Goal: Information Seeking & Learning: Learn about a topic

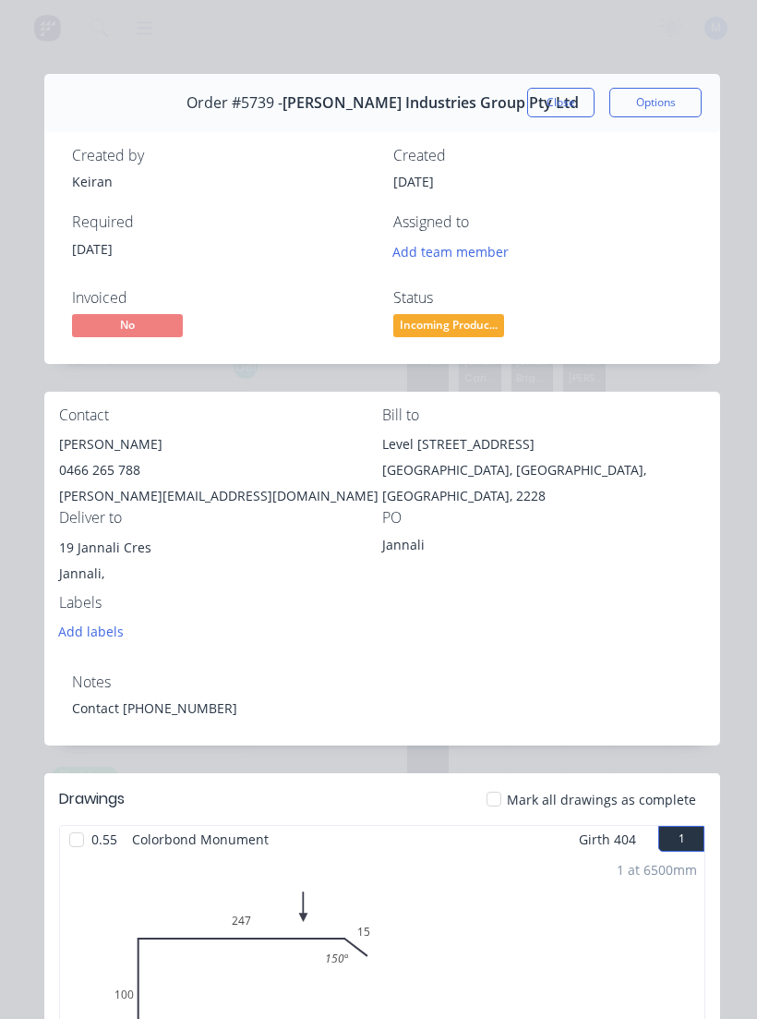
click at [573, 94] on button "Close" at bounding box center [560, 103] width 67 height 30
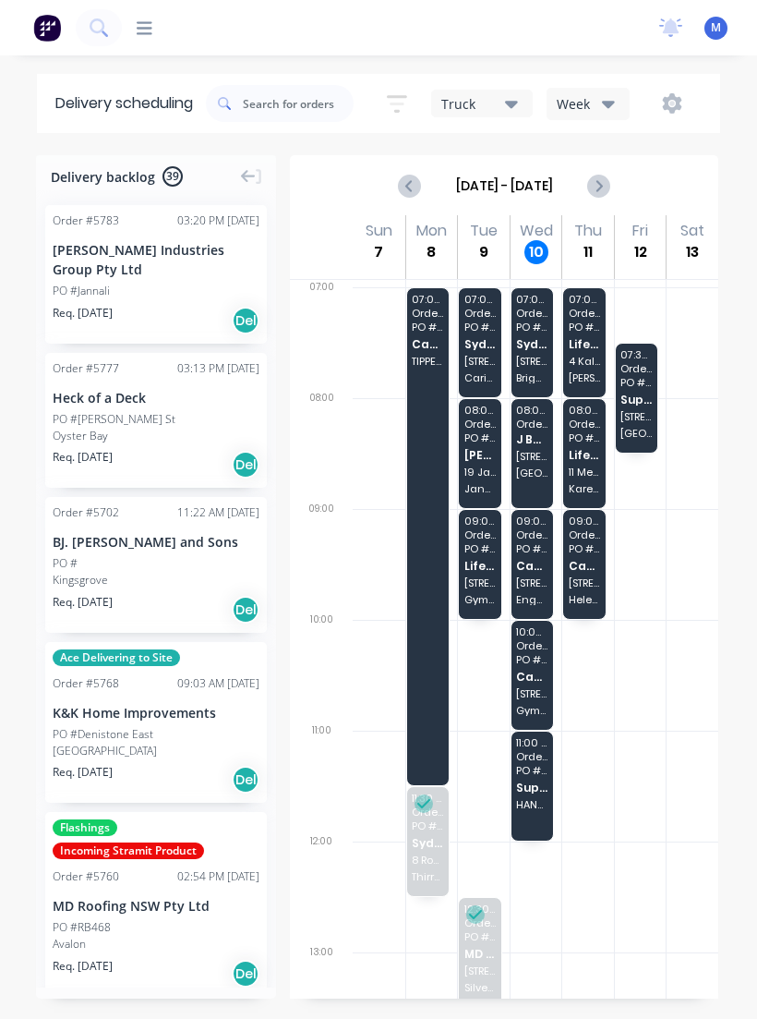
click at [537, 467] on span "[GEOGRAPHIC_DATA]" at bounding box center [531, 472] width 31 height 11
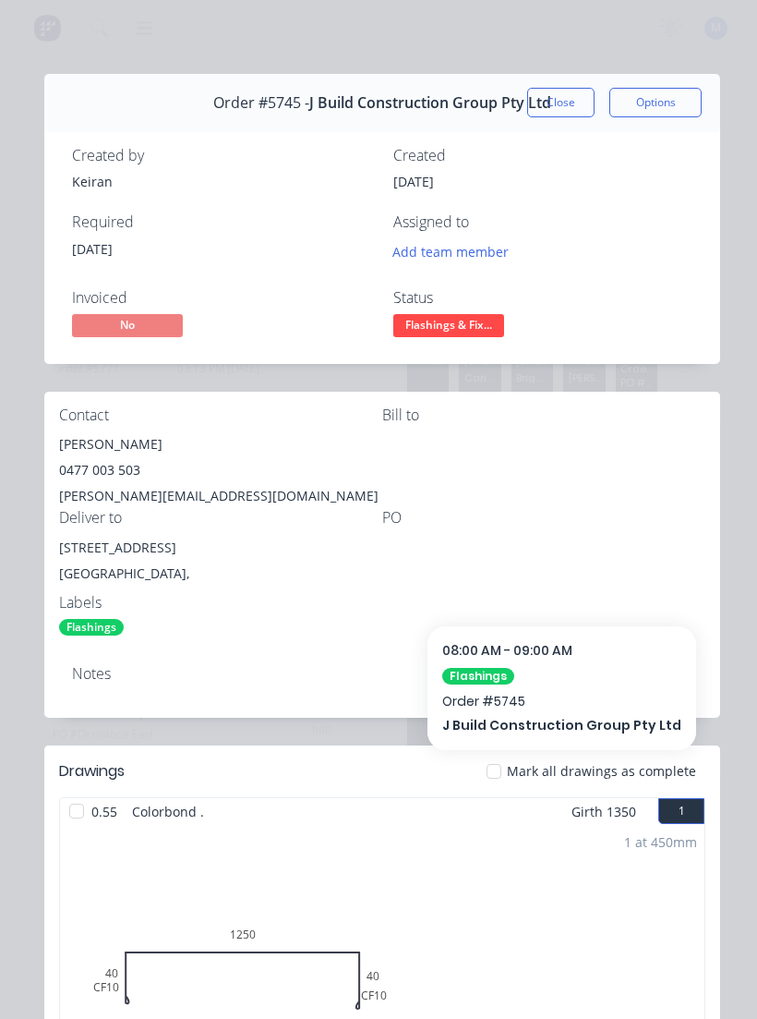
click at [576, 100] on button "Close" at bounding box center [560, 103] width 67 height 30
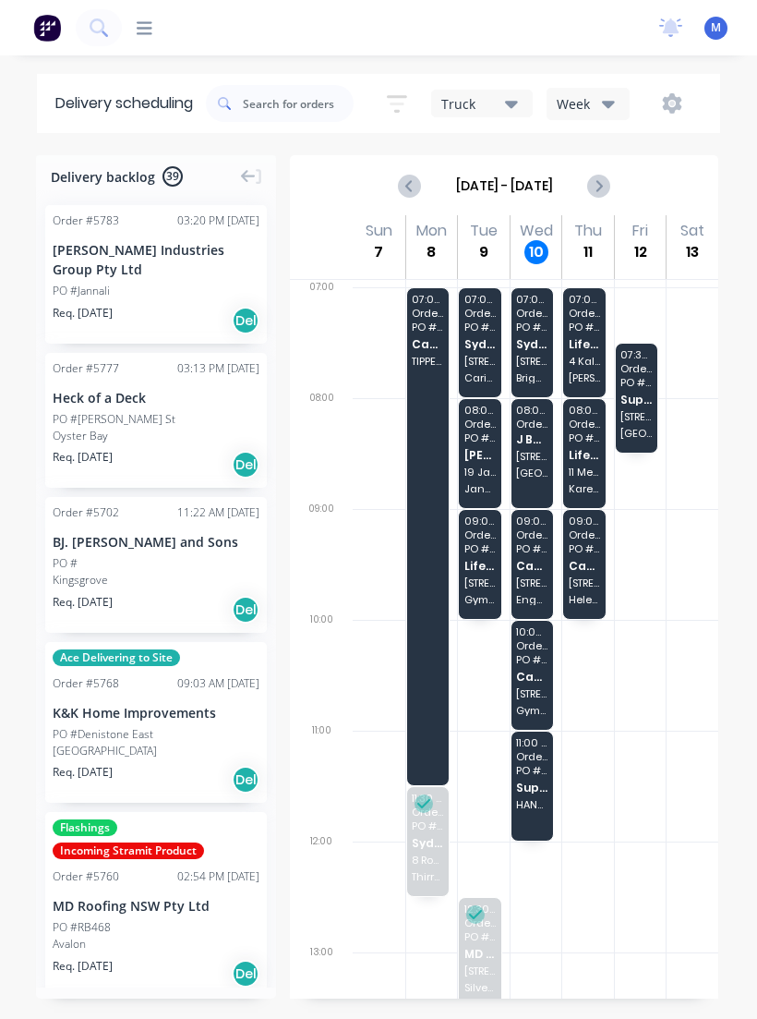
click at [535, 358] on span "[STREET_ADDRESS]" at bounding box center [531, 361] width 31 height 11
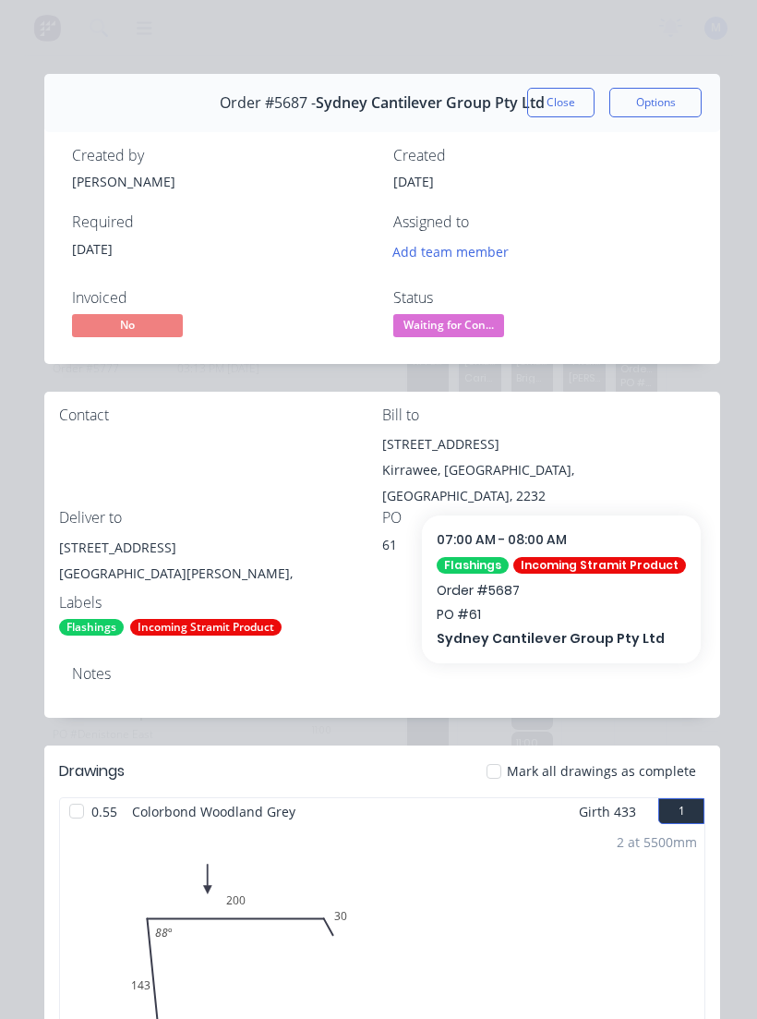
click at [572, 104] on button "Close" at bounding box center [560, 103] width 67 height 30
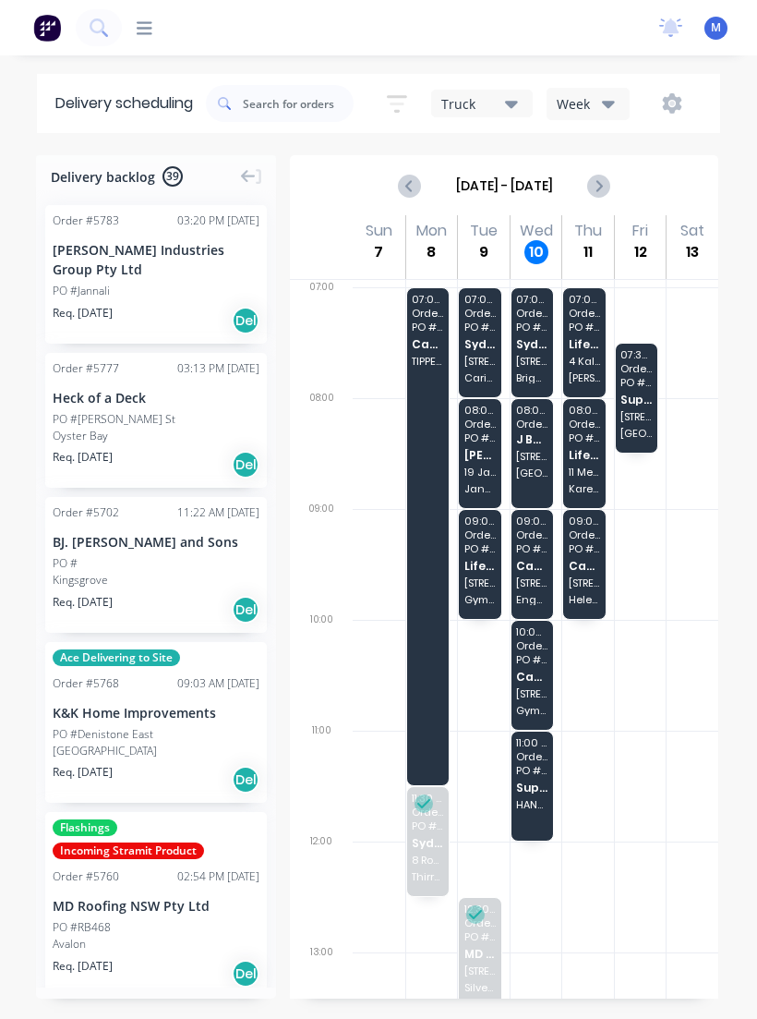
click at [538, 573] on div "09:00 - 10:00 Order # 5752 PO # [PERSON_NAME] Cash Sales [STREET_ADDRESS]" at bounding box center [533, 564] width 42 height 109
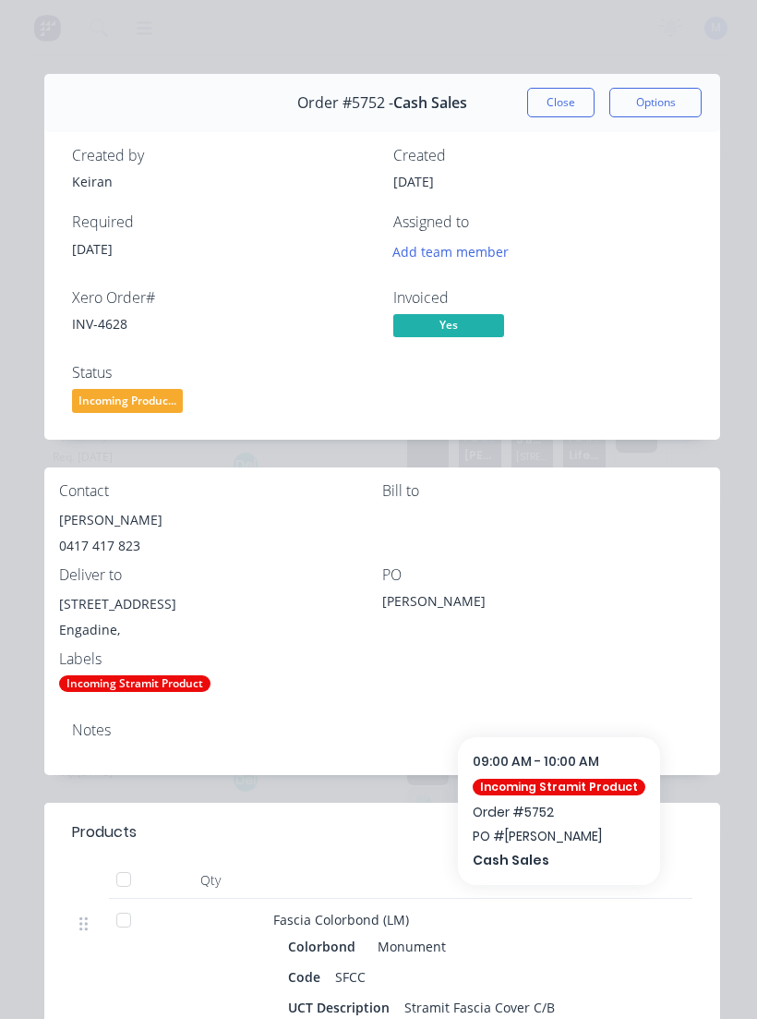
click at [562, 106] on button "Close" at bounding box center [560, 103] width 67 height 30
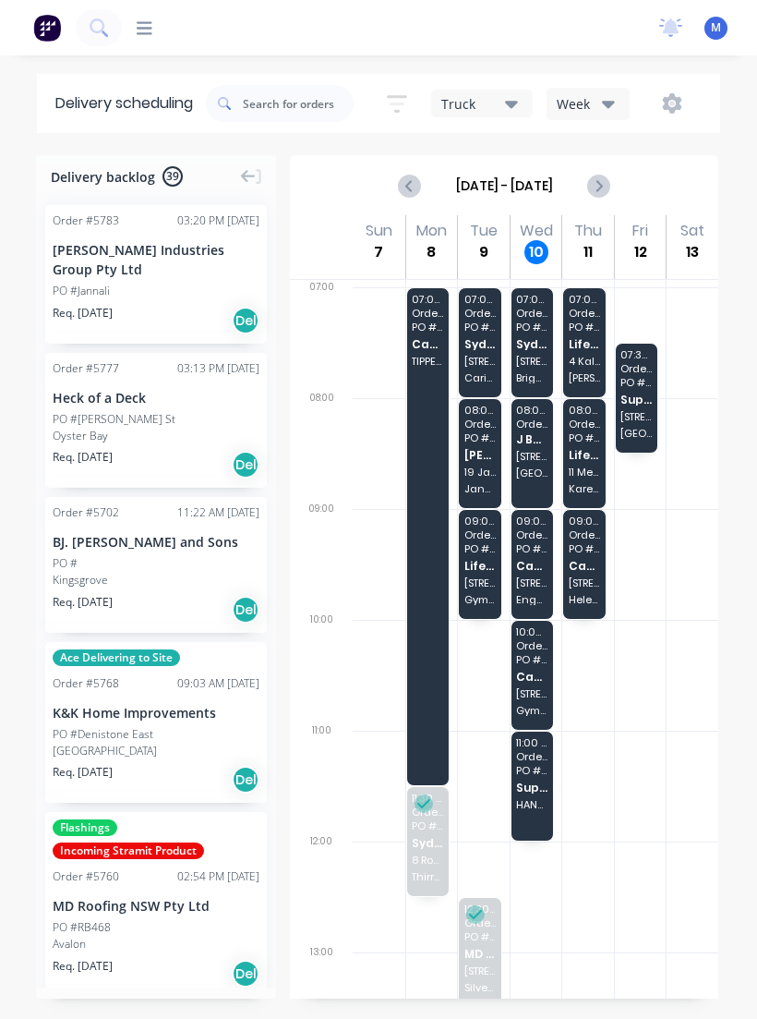
click at [540, 670] on span "Cash Sales" at bounding box center [531, 676] width 31 height 12
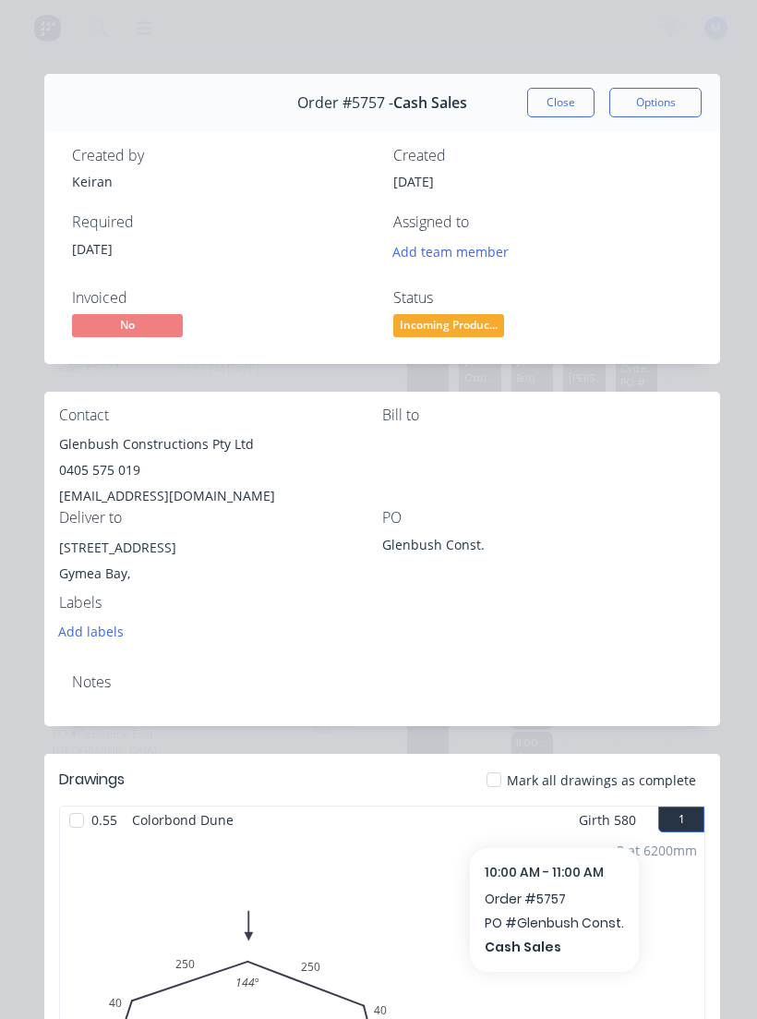
click at [568, 109] on button "Close" at bounding box center [560, 103] width 67 height 30
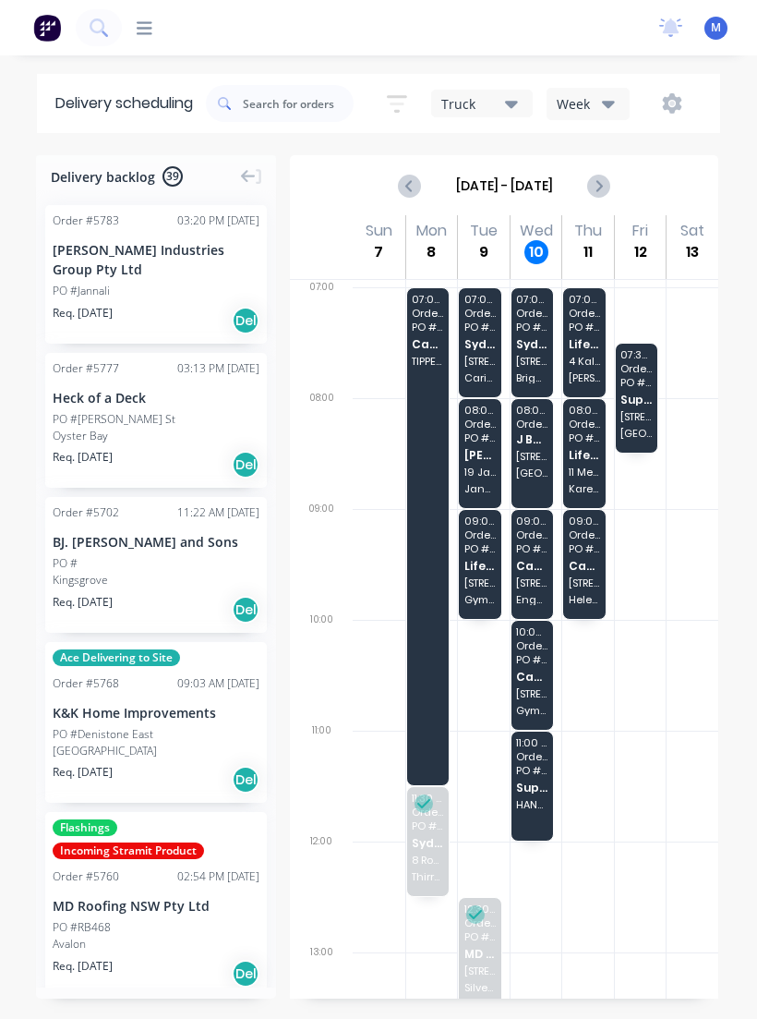
click at [545, 794] on div "11:00 - 12:00 Order # 4839 PO # PICK UP FROM HANDYMAN TIMBER Supplier Pick Ups …" at bounding box center [533, 785] width 42 height 109
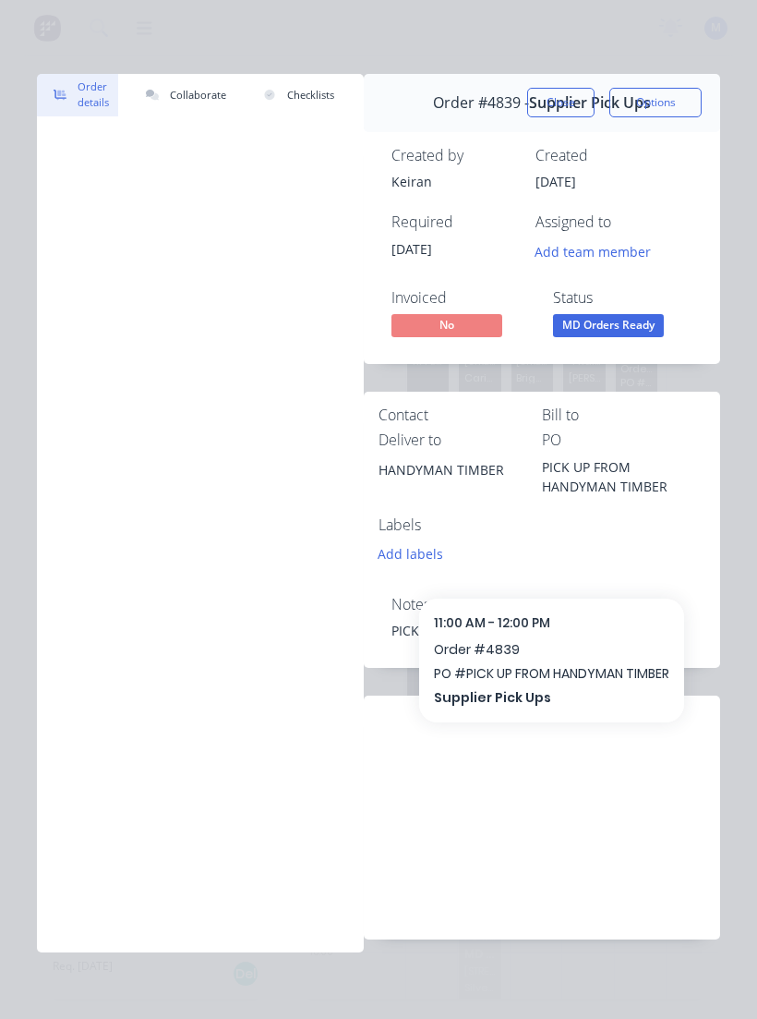
click at [570, 94] on button "Close" at bounding box center [560, 103] width 67 height 30
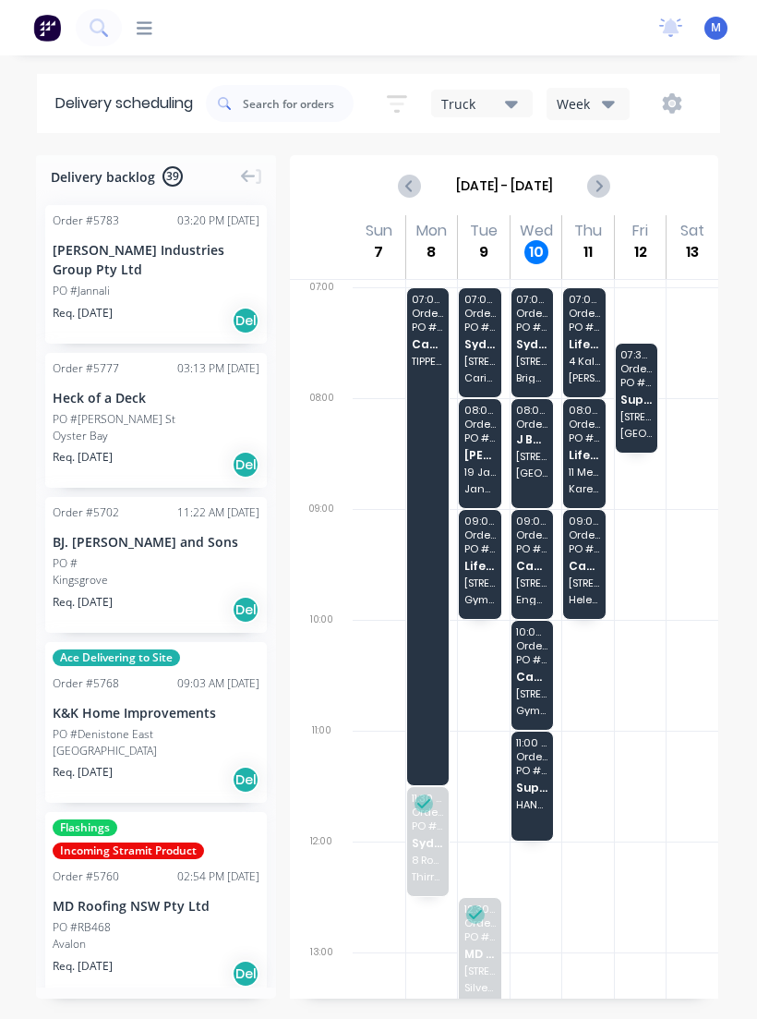
click at [549, 423] on div "08:00 - 09:00 Order # 5745 J Build Construction Group Pty Ltd [STREET_ADDRESS]" at bounding box center [533, 453] width 42 height 109
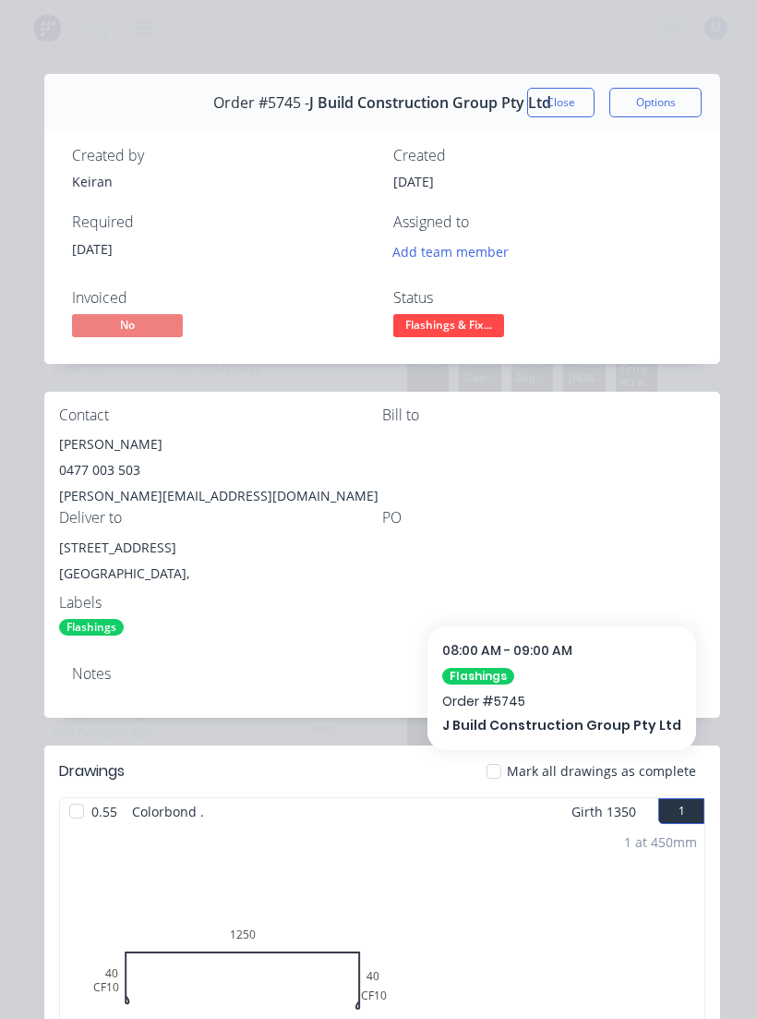
click at [569, 101] on button "Close" at bounding box center [560, 103] width 67 height 30
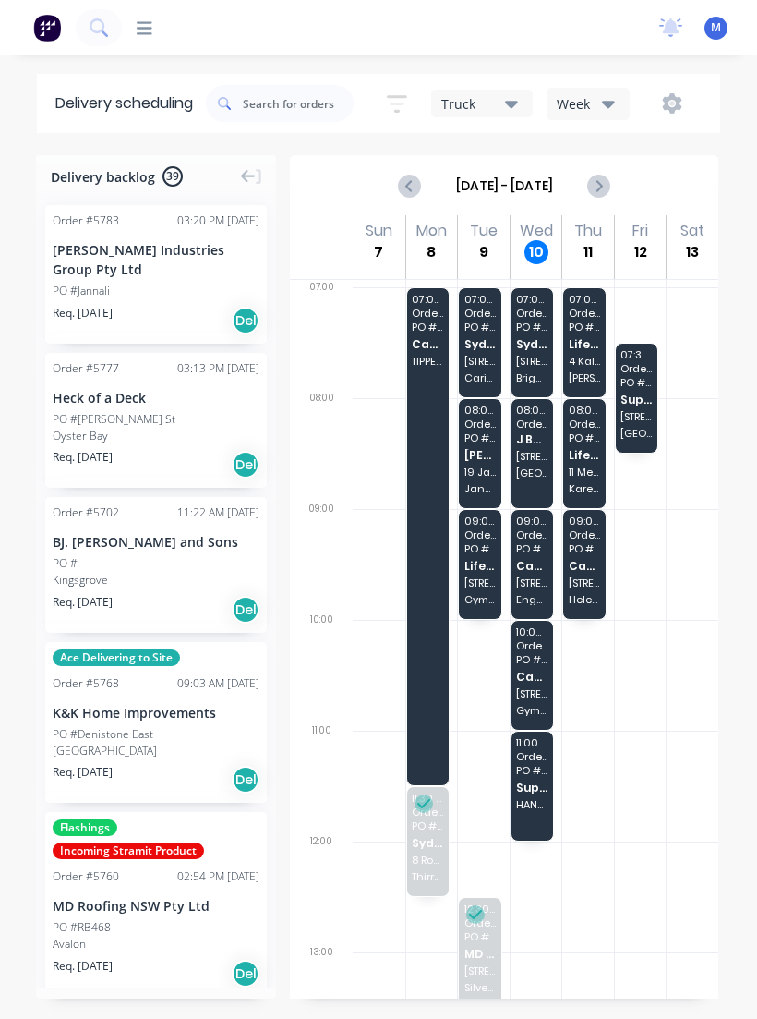
click at [548, 358] on span "[STREET_ADDRESS]" at bounding box center [531, 361] width 31 height 11
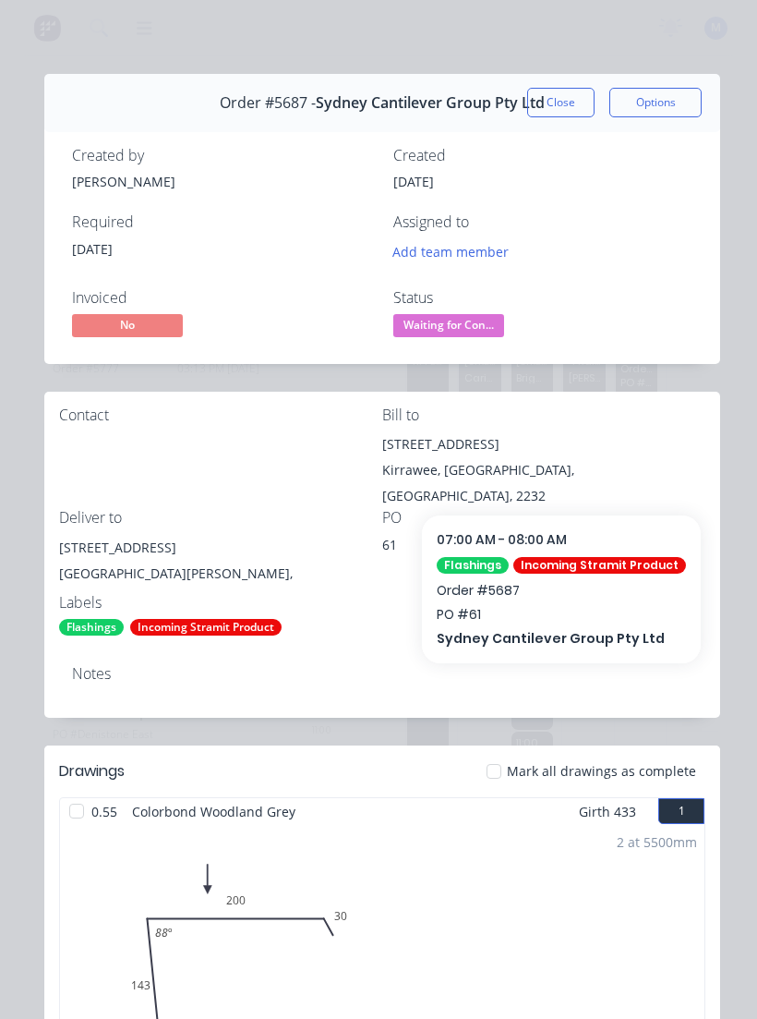
click at [575, 90] on button "Close" at bounding box center [560, 103] width 67 height 30
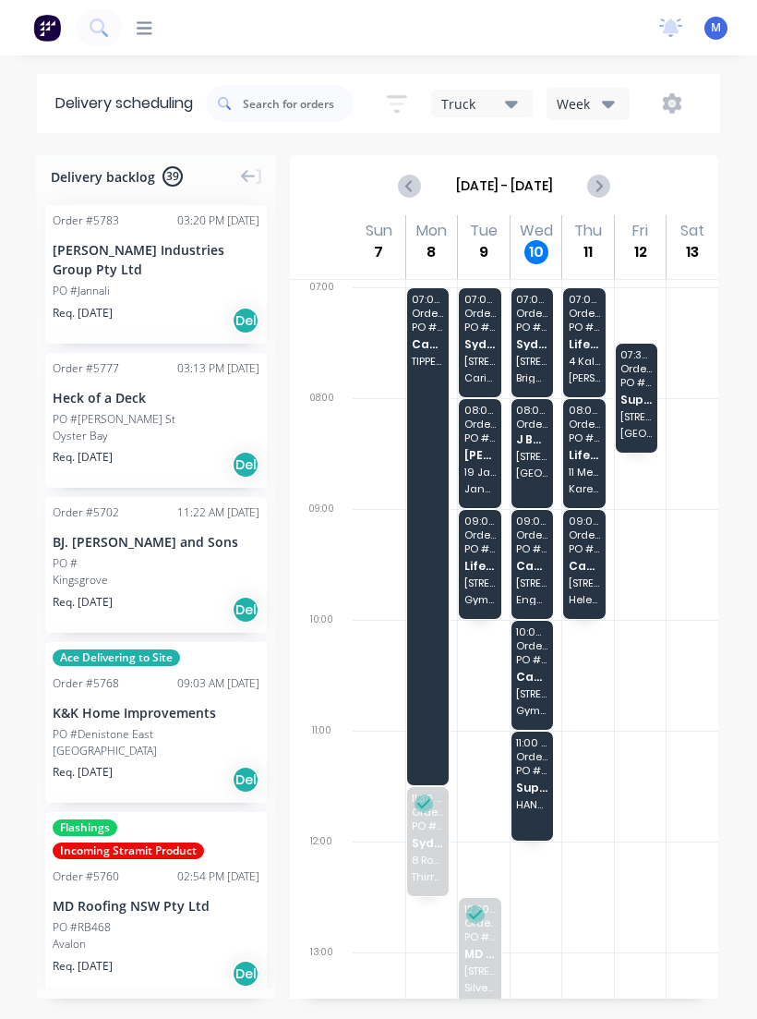
click at [539, 441] on span "J Build Construction Group Pty Ltd" at bounding box center [531, 439] width 31 height 12
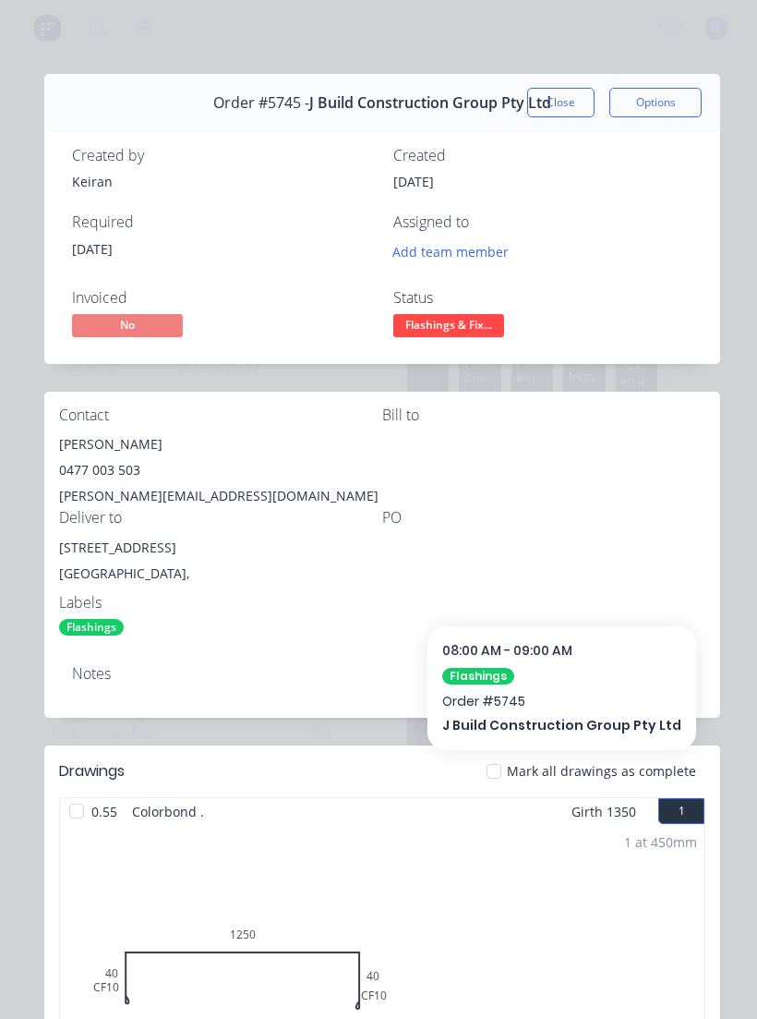
click at [573, 116] on button "Close" at bounding box center [560, 103] width 67 height 30
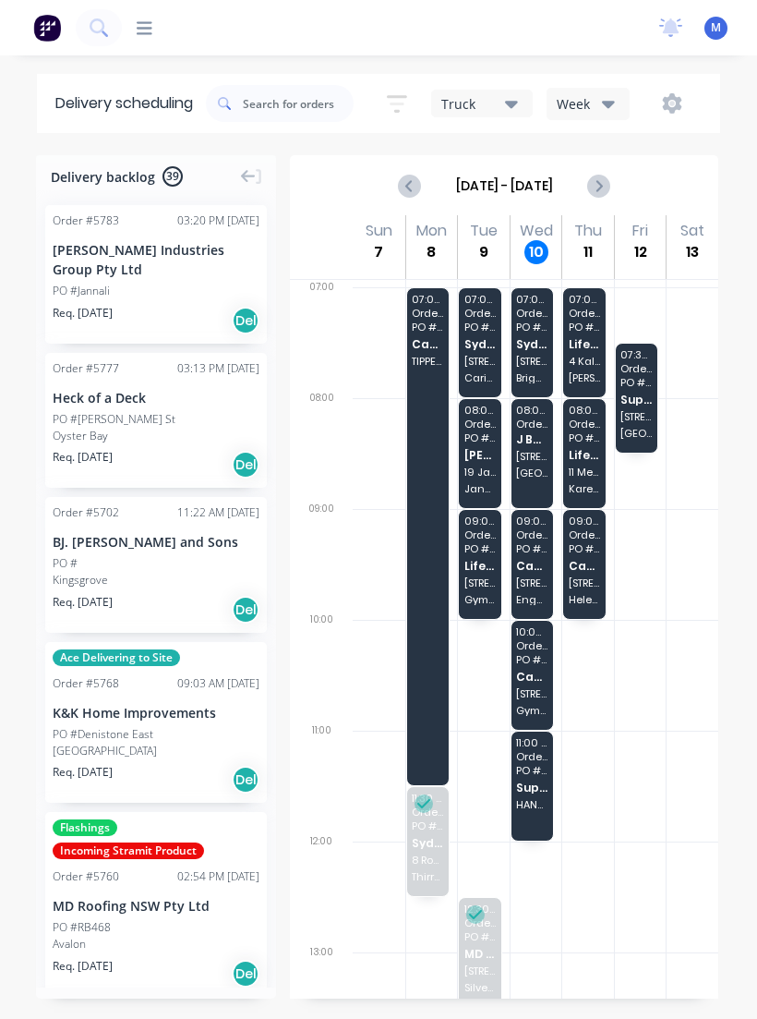
click at [544, 575] on div "09:00 - 10:00 Order # 5752 PO # [PERSON_NAME] Cash Sales [STREET_ADDRESS]" at bounding box center [533, 564] width 42 height 109
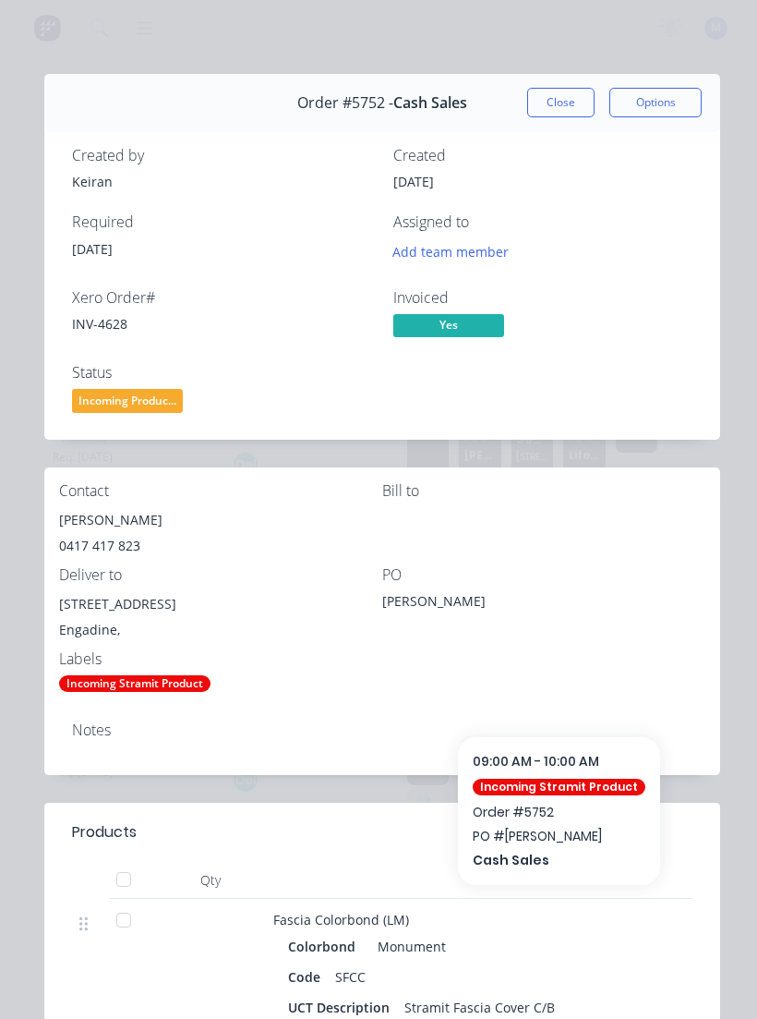
click at [565, 104] on button "Close" at bounding box center [560, 103] width 67 height 30
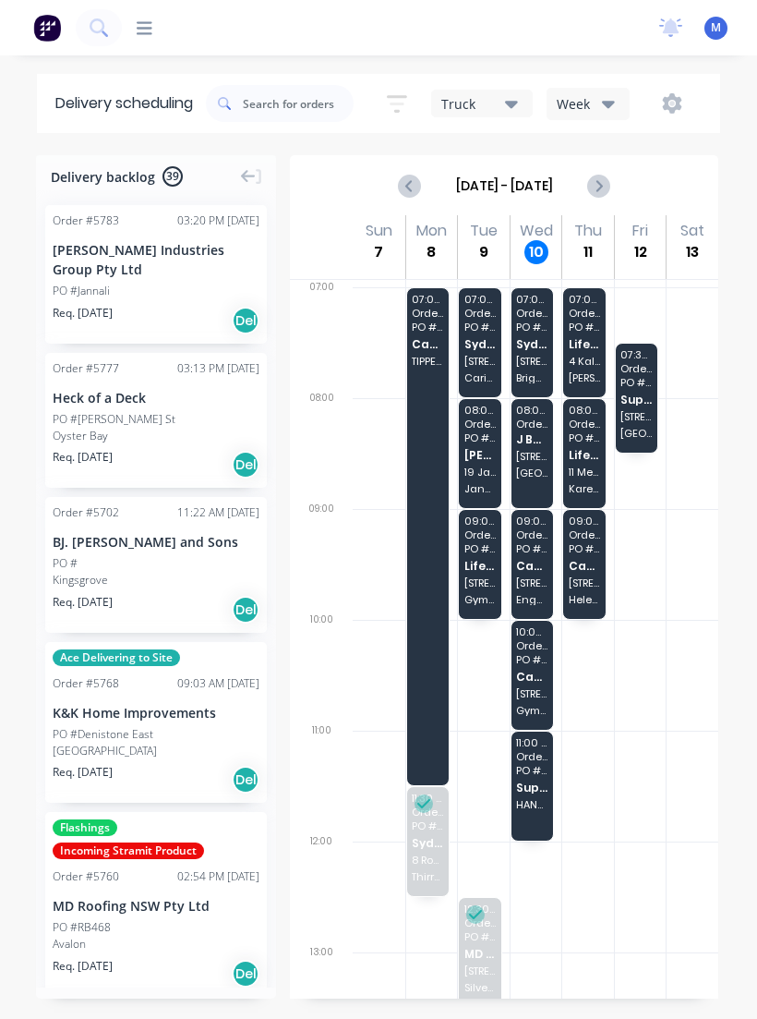
click at [538, 683] on div "10:00 - 11:00 Order # 5757 PO # Glenbush Const. Cash Sales [STREET_ADDRESS]" at bounding box center [533, 675] width 42 height 109
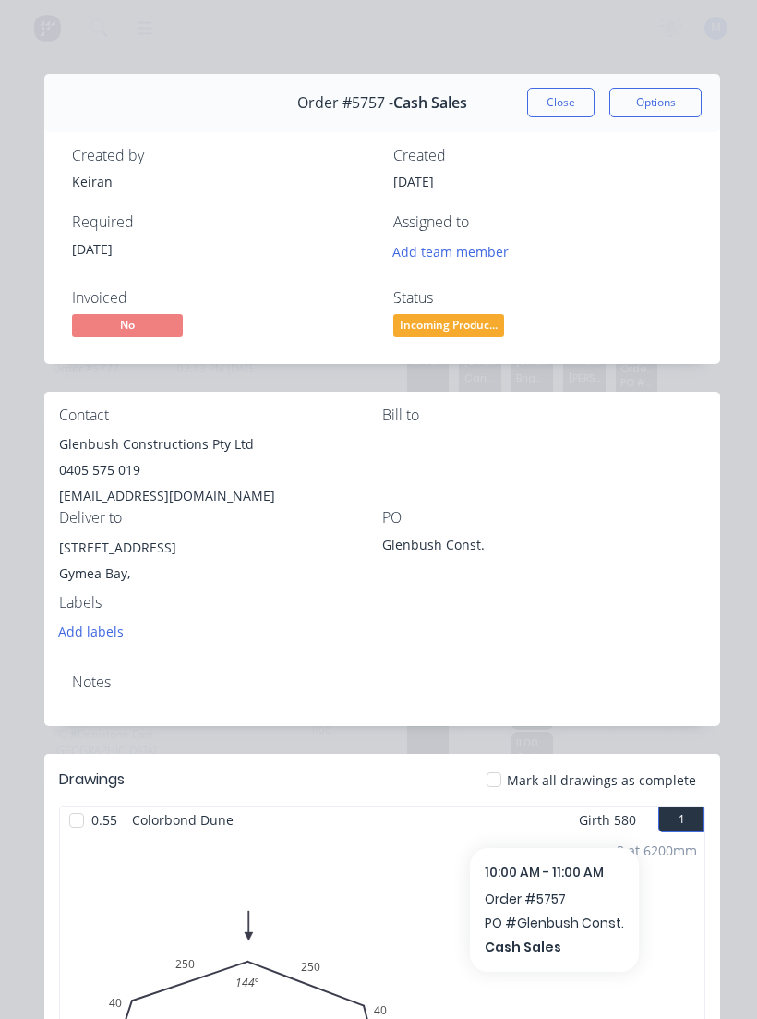
scroll to position [-1, 0]
click at [554, 115] on button "Close" at bounding box center [560, 103] width 67 height 30
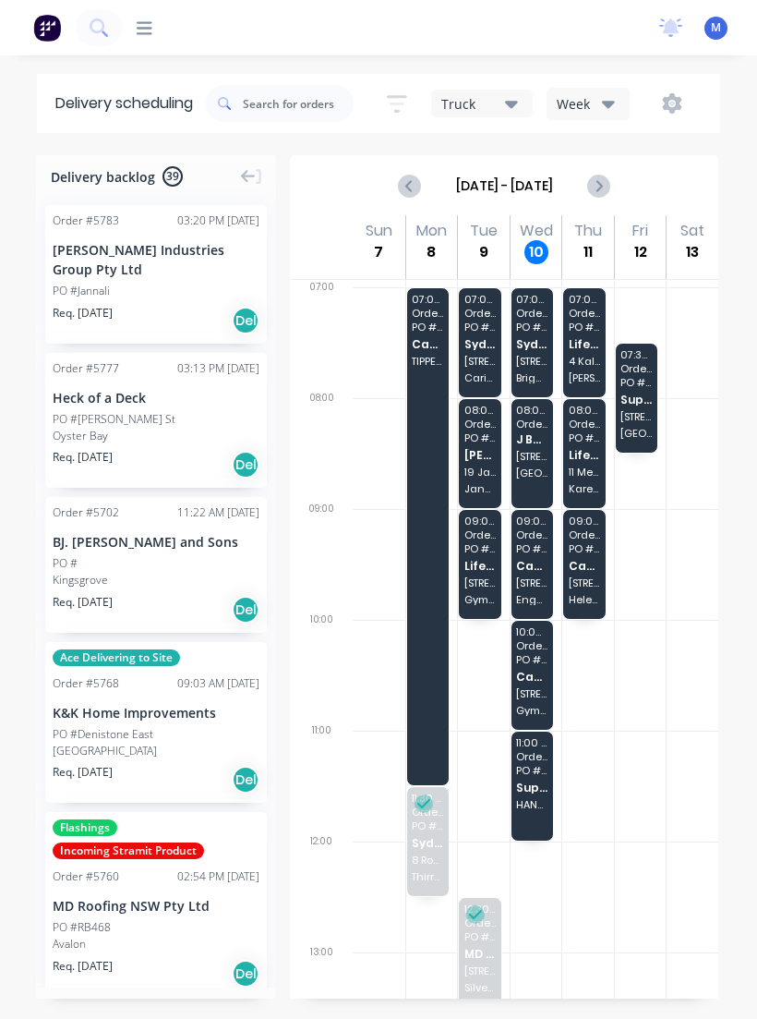
click at [535, 348] on span "Sydney Cantilever Group Pty Ltd" at bounding box center [531, 344] width 31 height 12
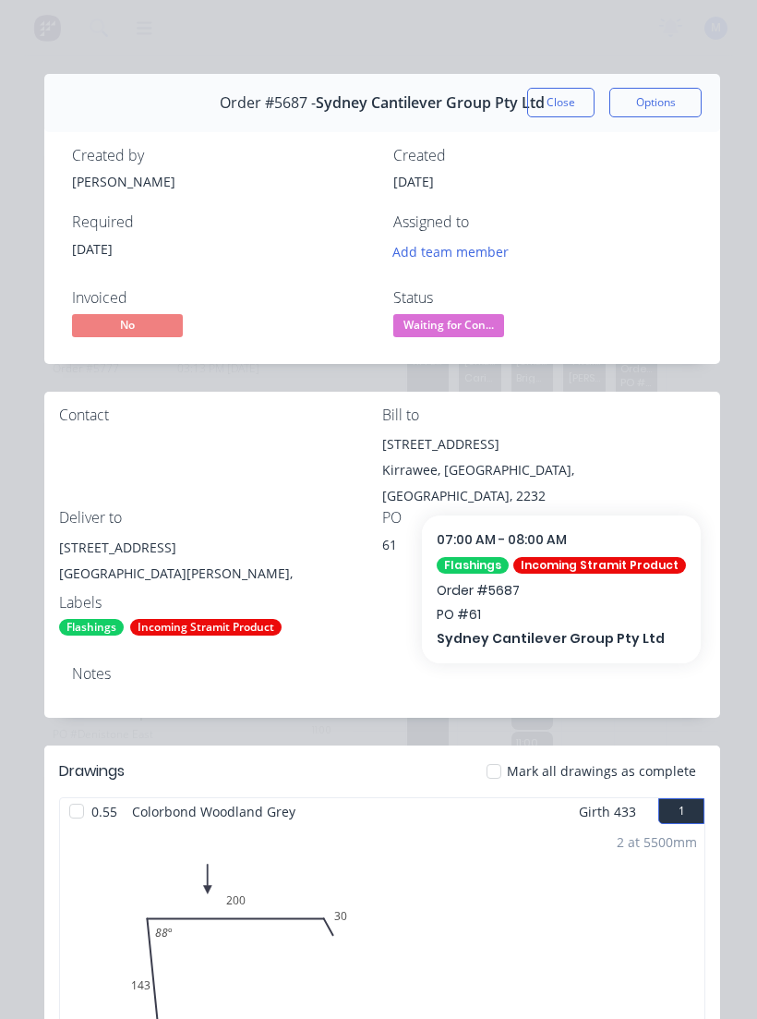
scroll to position [0, 0]
click at [569, 103] on button "Close" at bounding box center [560, 103] width 67 height 30
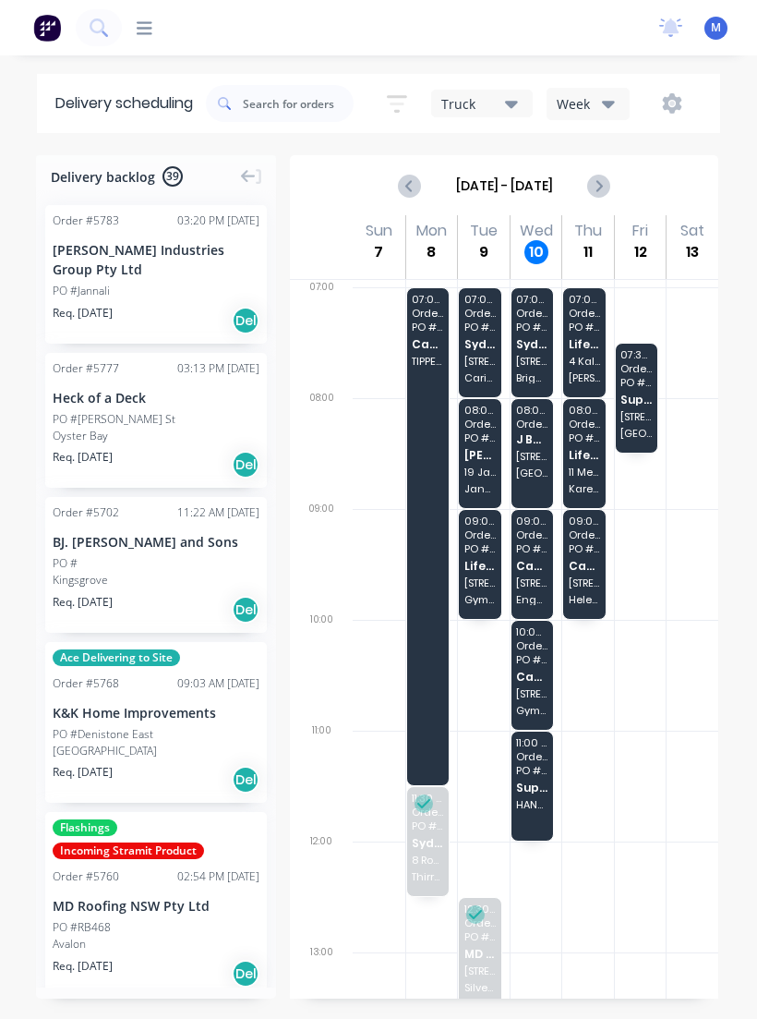
click at [535, 578] on span "[STREET_ADDRESS]" at bounding box center [531, 582] width 31 height 11
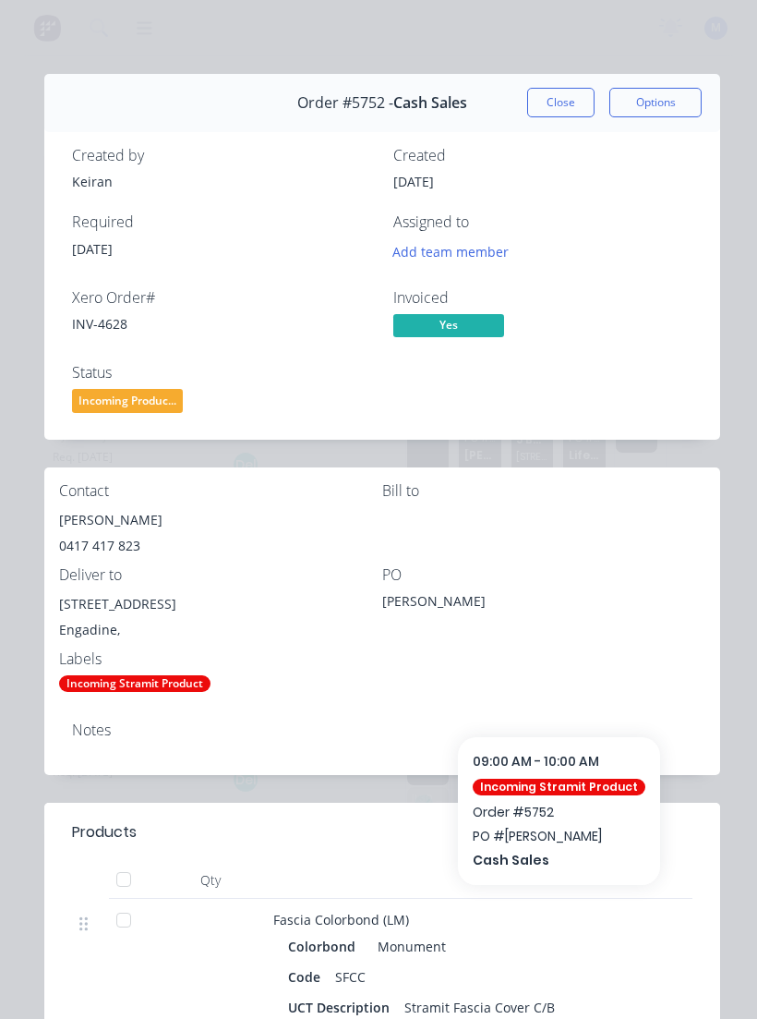
click at [558, 100] on button "Close" at bounding box center [560, 103] width 67 height 30
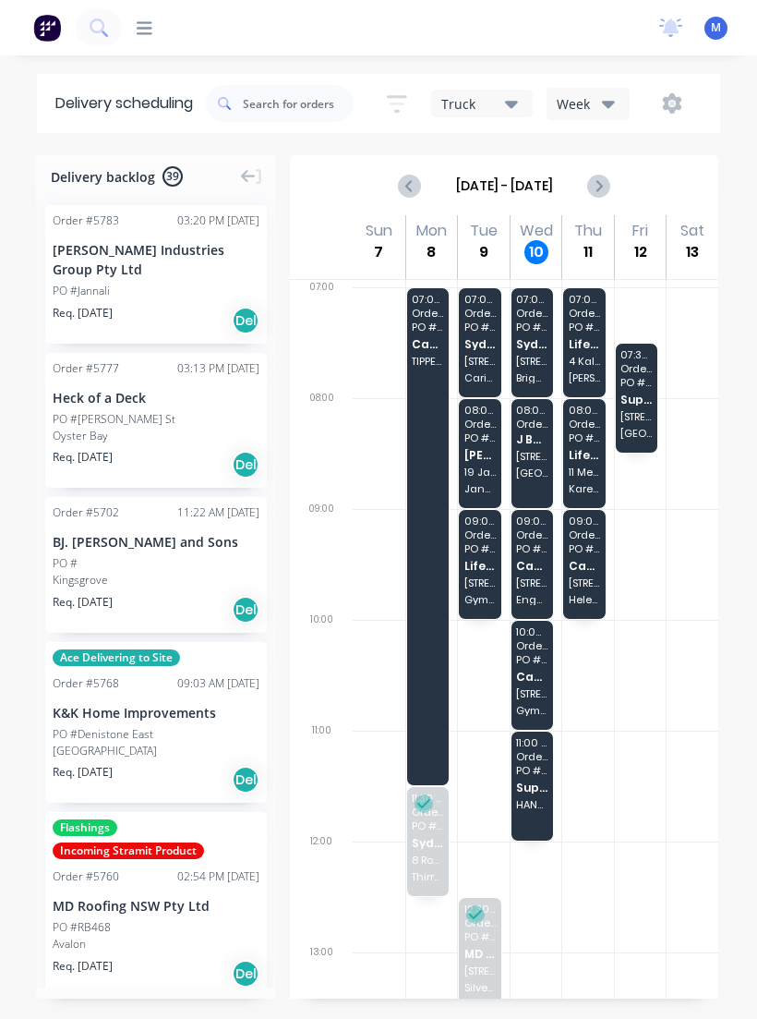
click at [547, 352] on div "07:00 - 08:00 Order # 5687 PO # 61 Sydney Cantilever Group Pty Ltd [STREET_ADDR…" at bounding box center [533, 342] width 42 height 109
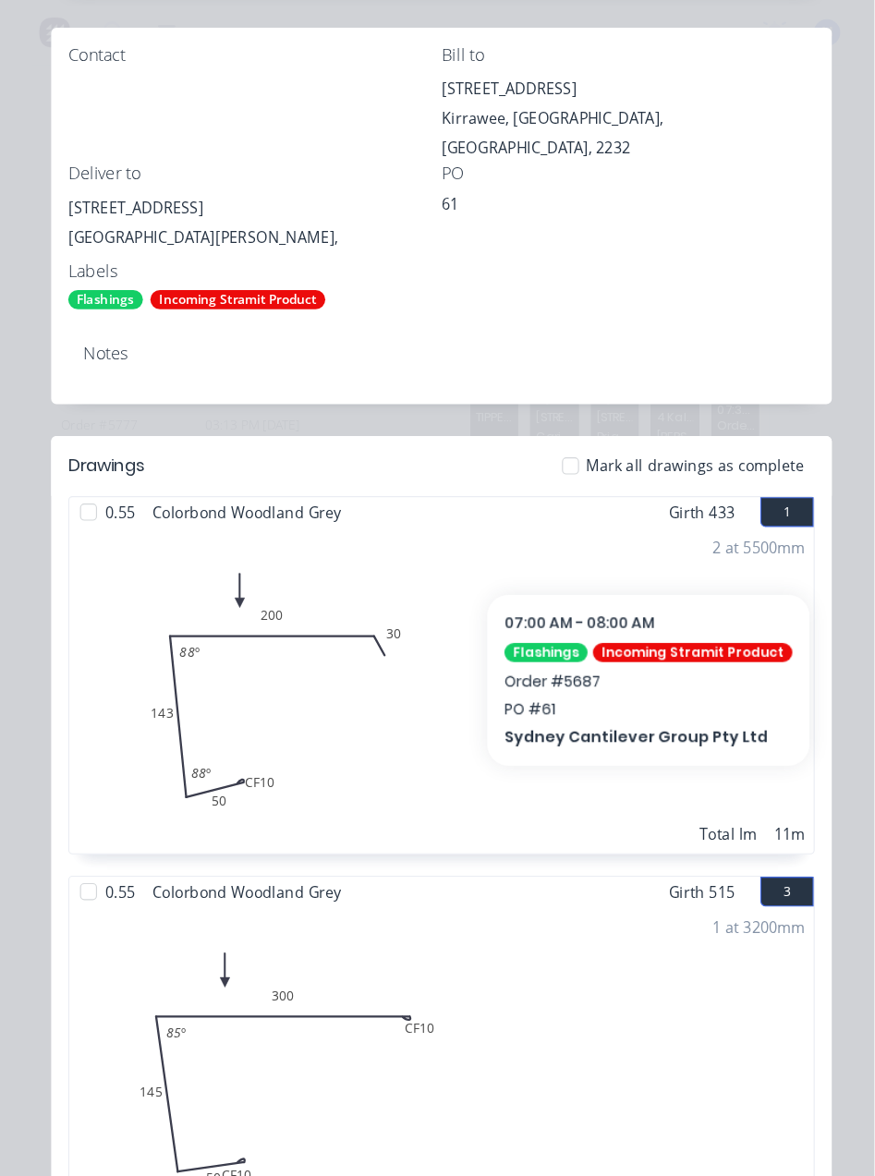
scroll to position [381, 0]
